Goal: Task Accomplishment & Management: Use online tool/utility

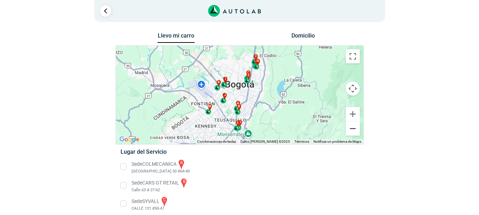
click at [349, 130] on button "Reducir" at bounding box center [353, 129] width 14 height 14
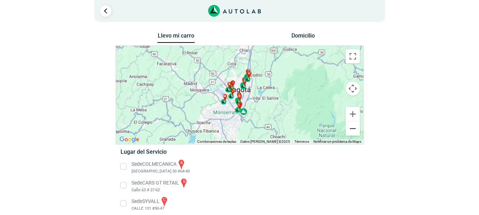
click at [349, 130] on button "Reducir" at bounding box center [353, 129] width 14 height 14
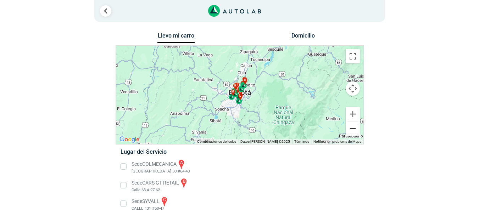
click at [349, 130] on button "Reducir" at bounding box center [353, 129] width 14 height 14
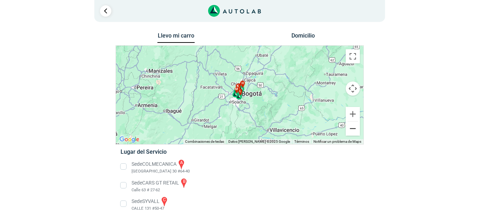
click at [349, 130] on button "Reducir" at bounding box center [353, 129] width 14 height 14
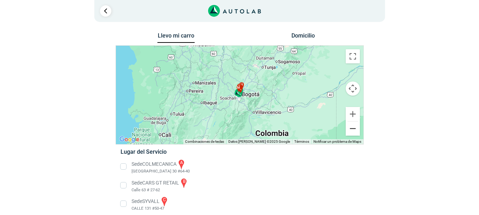
click at [349, 130] on button "Reducir" at bounding box center [353, 129] width 14 height 14
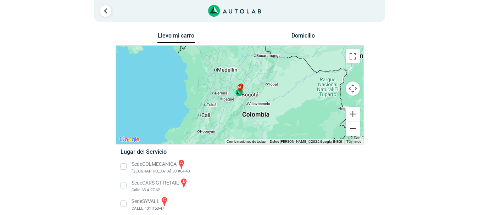
click at [349, 130] on button "Reducir" at bounding box center [353, 129] width 14 height 14
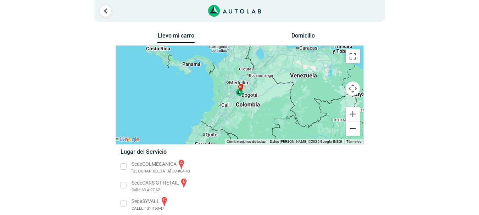
click at [349, 130] on button "Reducir" at bounding box center [353, 129] width 14 height 14
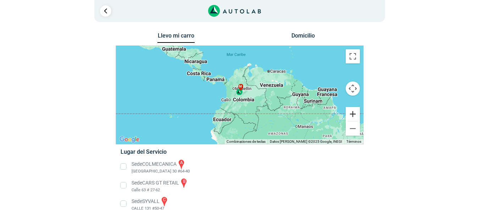
click at [354, 116] on button "Ampliar" at bounding box center [353, 114] width 14 height 14
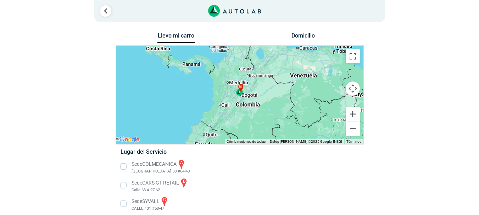
click at [354, 116] on button "Ampliar" at bounding box center [353, 114] width 14 height 14
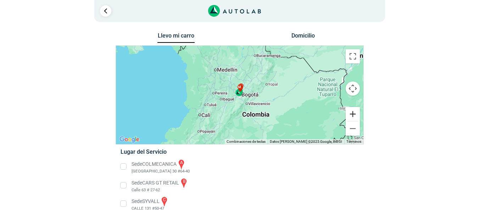
click at [354, 116] on button "Ampliar" at bounding box center [353, 114] width 14 height 14
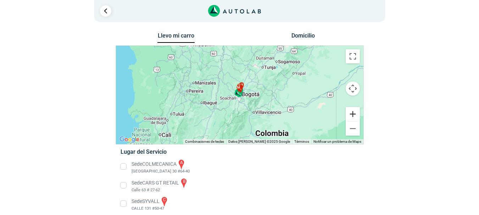
click at [354, 116] on button "Ampliar" at bounding box center [353, 114] width 14 height 14
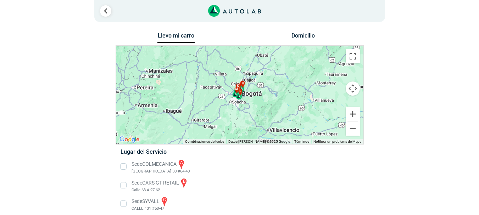
click at [354, 116] on button "Ampliar" at bounding box center [353, 114] width 14 height 14
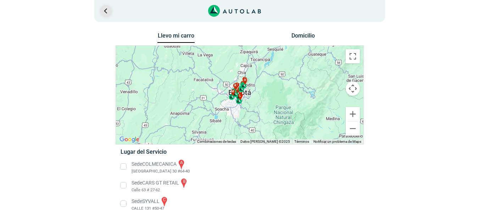
click at [105, 10] on link "Ir al paso anterior" at bounding box center [105, 10] width 11 height 11
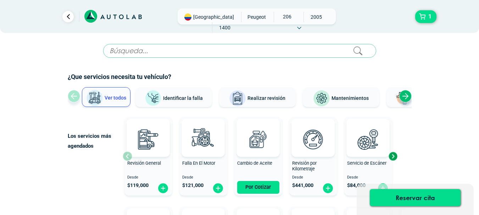
click at [201, 19] on span "[GEOGRAPHIC_DATA]" at bounding box center [213, 16] width 41 height 7
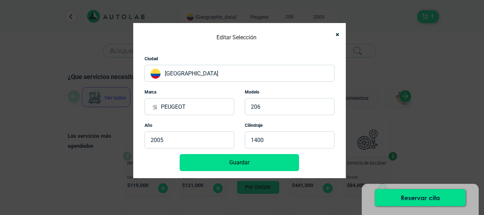
click at [213, 65] on p "[GEOGRAPHIC_DATA]" at bounding box center [240, 73] width 190 height 17
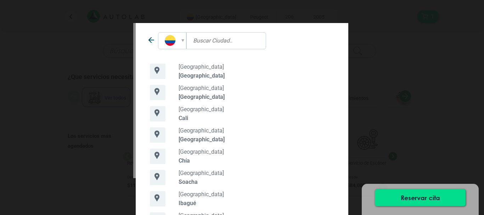
click at [101, 25] on div "[GEOGRAPHIC_DATA] [GEOGRAPHIC_DATA] [GEOGRAPHIC_DATA]" at bounding box center [242, 107] width 484 height 215
